Goal: Information Seeking & Learning: Learn about a topic

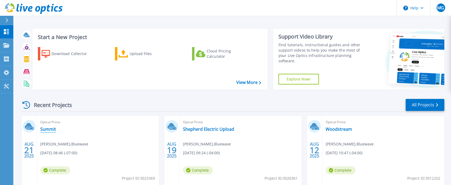
click at [50, 129] on link "Summit" at bounding box center [48, 128] width 16 height 5
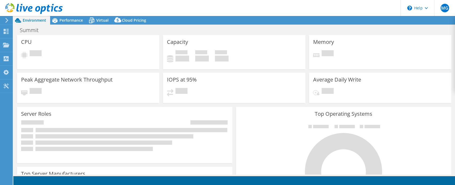
select select "USD"
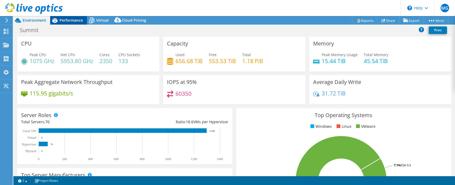
click at [69, 18] on span "Performance" at bounding box center [70, 20] width 23 height 5
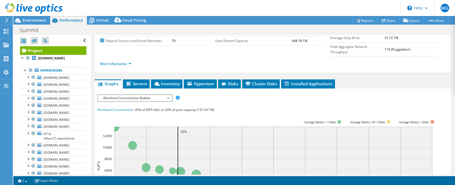
scroll to position [80, 0]
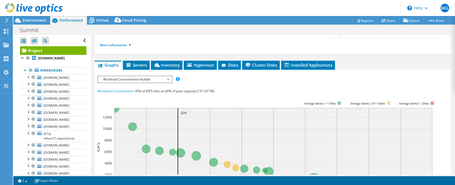
click at [156, 76] on span "Workload Concentration Bubble" at bounding box center [135, 79] width 69 height 6
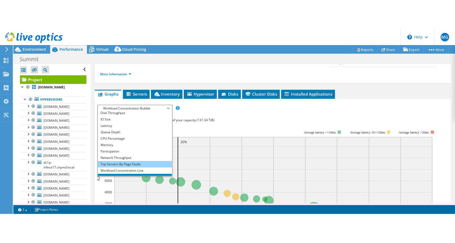
scroll to position [19, 0]
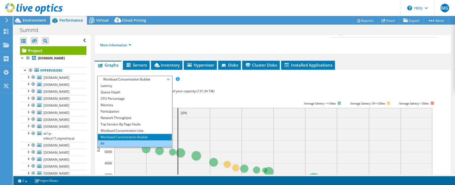
click at [118, 140] on li "All" at bounding box center [135, 143] width 74 height 6
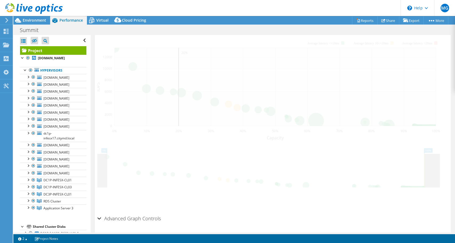
scroll to position [147, 0]
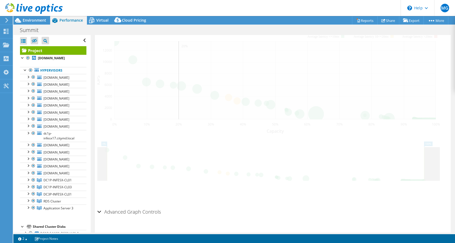
click at [110, 184] on h2 "Advanced Graph Controls" at bounding box center [128, 211] width 63 height 11
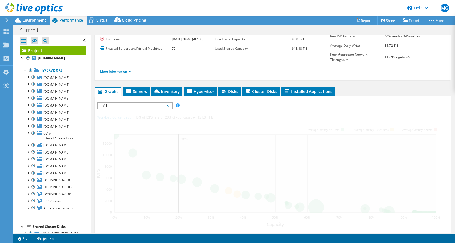
scroll to position [53, 0]
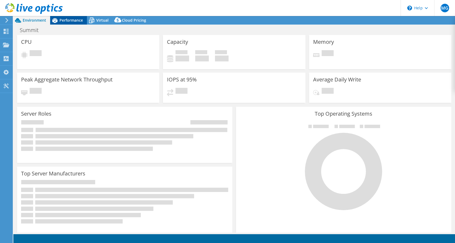
select select "USD"
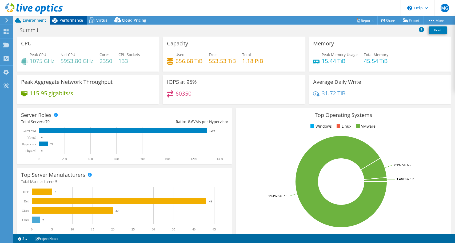
click at [77, 20] on span "Performance" at bounding box center [70, 20] width 23 height 5
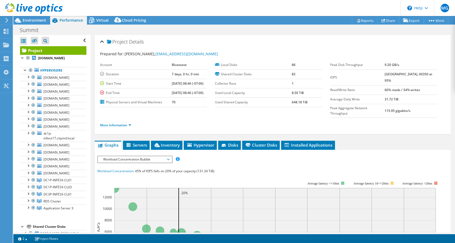
click at [141, 156] on span "Workload Concentration Bubble" at bounding box center [135, 159] width 69 height 6
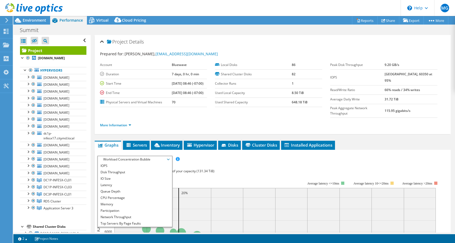
drag, startPoint x: 125, startPoint y: 110, endPoint x: 122, endPoint y: 112, distance: 4.1
click at [123, 118] on div "More Information" at bounding box center [272, 125] width 345 height 15
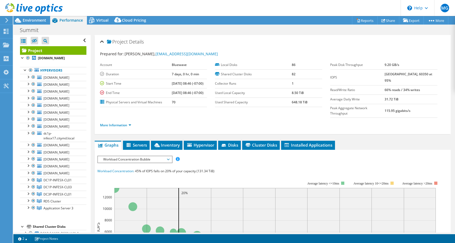
click at [112, 118] on div "More Information" at bounding box center [272, 125] width 345 height 15
click at [115, 123] on link "More Information" at bounding box center [115, 125] width 31 height 5
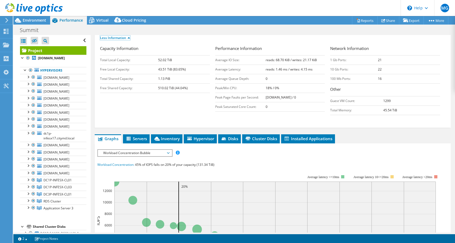
scroll to position [94, 0]
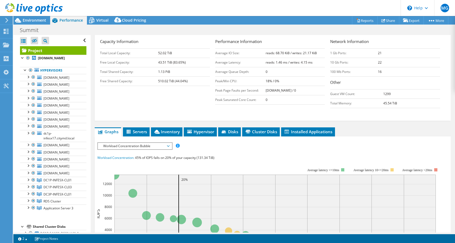
click at [159, 143] on span "Workload Concentration Bubble" at bounding box center [135, 146] width 69 height 6
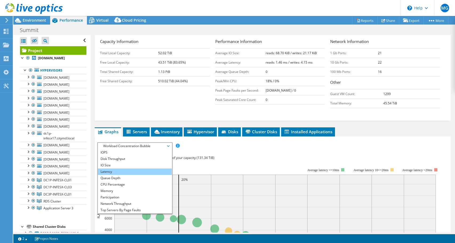
click at [117, 168] on li "Latency" at bounding box center [135, 171] width 74 height 6
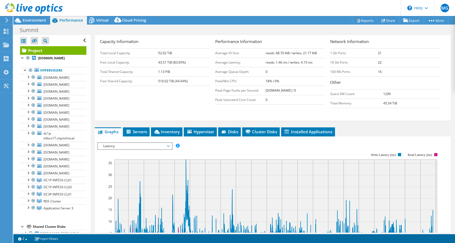
scroll to position [174, 0]
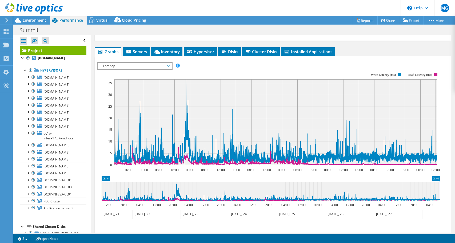
click at [119, 63] on span "Latency" at bounding box center [135, 66] width 69 height 6
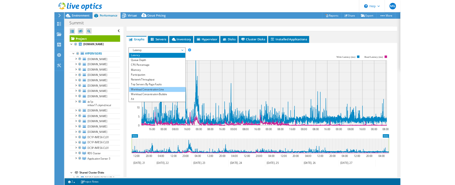
scroll to position [19, 0]
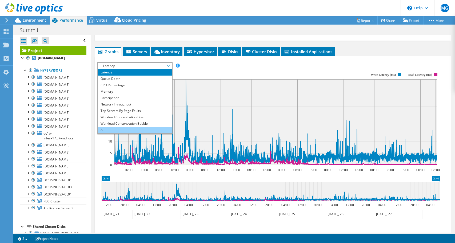
click at [104, 127] on li "All" at bounding box center [135, 130] width 74 height 6
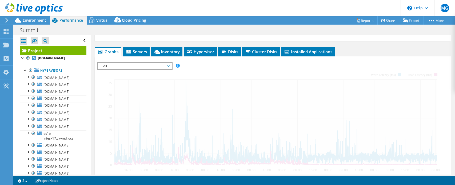
click at [157, 82] on div at bounding box center [272, 153] width 351 height 182
click at [169, 63] on span "All" at bounding box center [135, 66] width 69 height 6
drag, startPoint x: 167, startPoint y: 54, endPoint x: 445, endPoint y: 156, distance: 296.0
click at [167, 63] on span "All" at bounding box center [135, 66] width 69 height 6
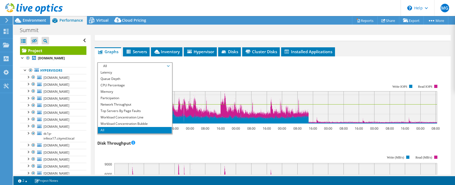
click at [254, 68] on div "IOPS 16:00 00:00 08:00 16:00 00:00 08:00 16:00 00:00 08:00 16:00 00:00 08:00 16…" at bounding box center [272, 99] width 351 height 63
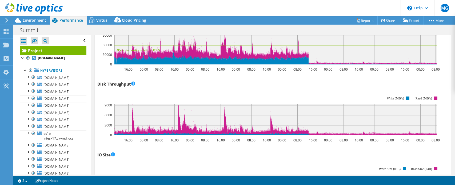
scroll to position [153, 0]
